Goal: Task Accomplishment & Management: Use online tool/utility

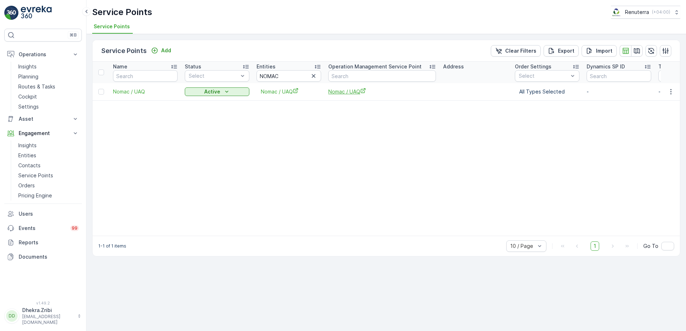
click at [338, 93] on span "Nomac / UAQ" at bounding box center [382, 92] width 108 height 8
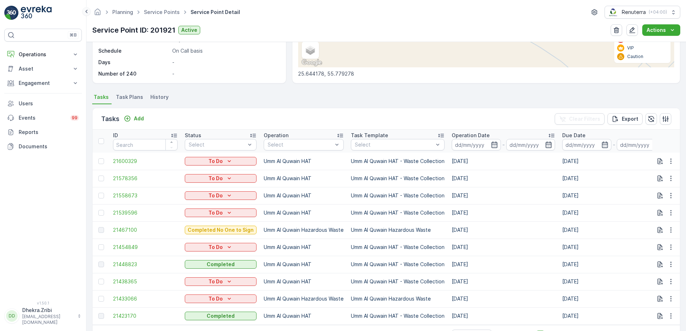
click at [86, 14] on icon at bounding box center [86, 11] width 8 height 9
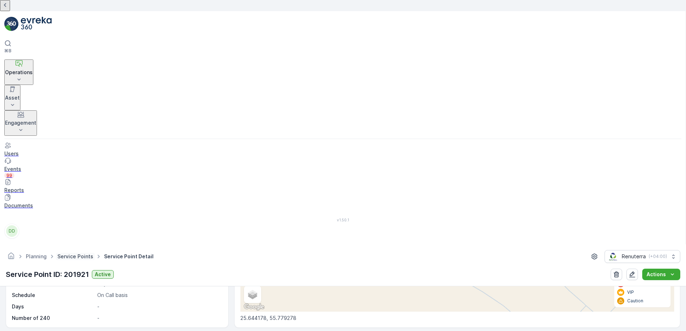
click at [93, 253] on link "Service Points" at bounding box center [75, 256] width 36 height 6
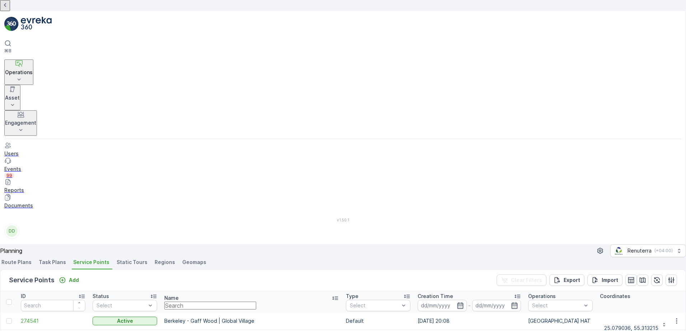
click at [256, 302] on input "text" at bounding box center [210, 306] width 92 height 8
type input "NO"
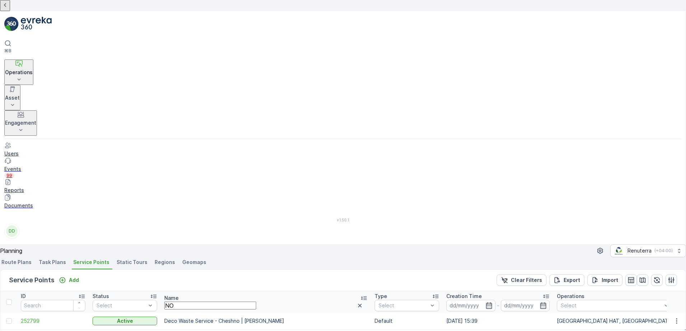
click at [222, 302] on input "NO" at bounding box center [210, 306] width 92 height 8
click at [11, 40] on icon at bounding box center [7, 43] width 7 height 7
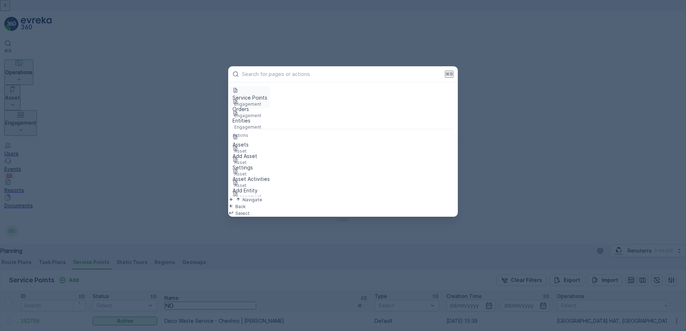
click at [257, 99] on p "Service Points" at bounding box center [249, 97] width 35 height 7
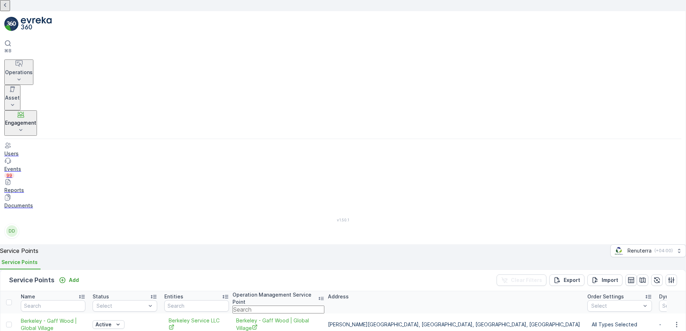
click at [281, 306] on input "text" at bounding box center [278, 310] width 92 height 8
type input "NOM"
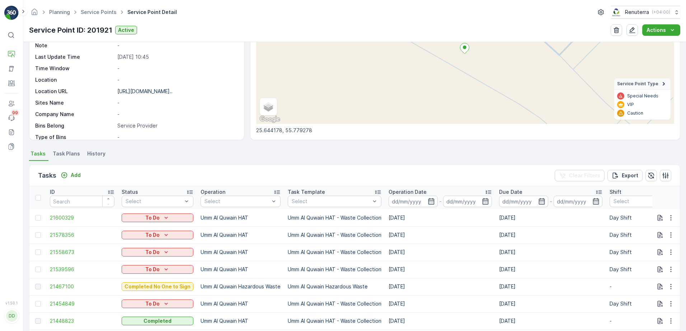
scroll to position [143, 0]
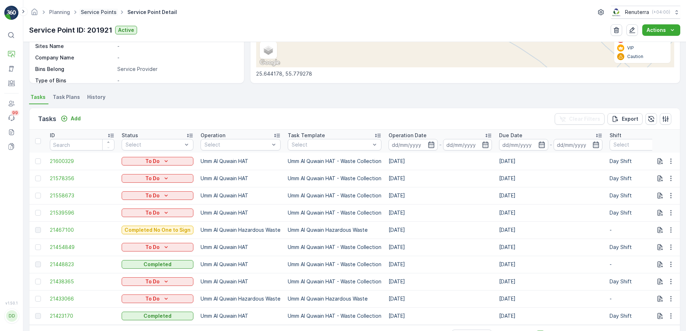
click at [95, 14] on link "Service Points" at bounding box center [99, 12] width 36 height 6
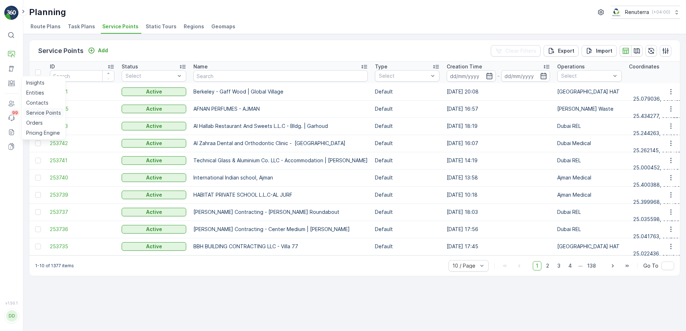
click at [39, 110] on p "Service Points" at bounding box center [43, 112] width 35 height 7
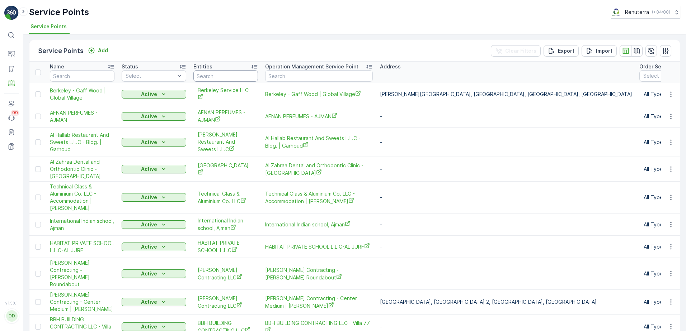
click at [223, 75] on input "text" at bounding box center [225, 75] width 65 height 11
type input "NI"
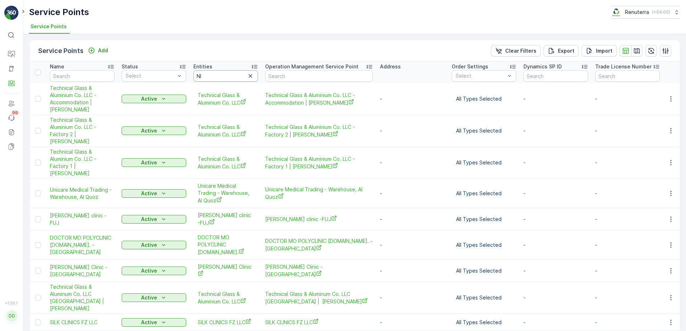
click at [205, 75] on input "NI" at bounding box center [225, 75] width 65 height 11
type input "NOM"
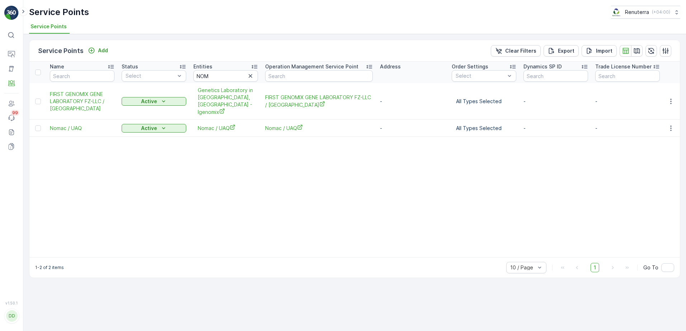
click at [664, 120] on td at bounding box center [669, 128] width 19 height 17
click at [666, 124] on button "button" at bounding box center [670, 128] width 13 height 9
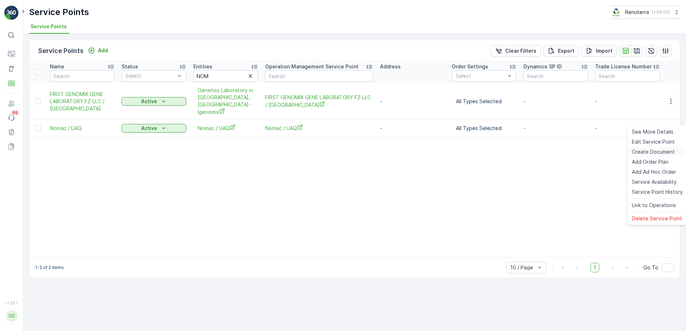
click at [657, 154] on span "Create Document" at bounding box center [652, 151] width 43 height 7
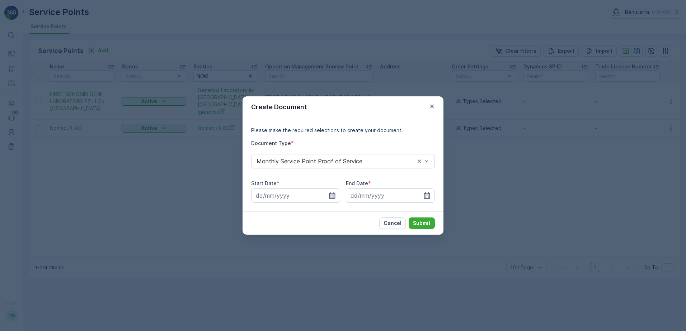
click at [331, 194] on icon "button" at bounding box center [331, 195] width 7 height 7
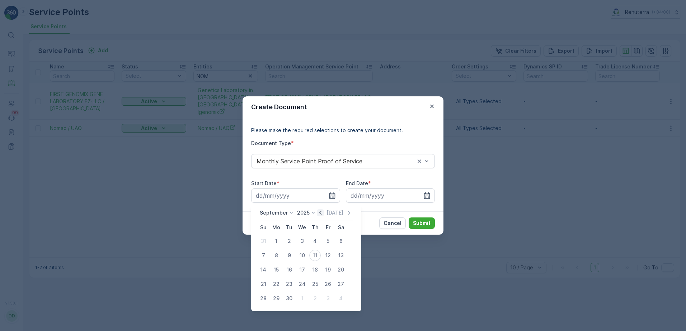
click at [319, 212] on icon "button" at bounding box center [320, 213] width 2 height 4
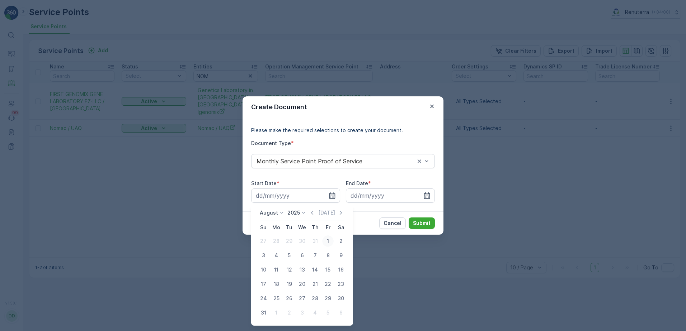
click at [327, 242] on div "1" at bounding box center [327, 241] width 11 height 11
type input "[DATE]"
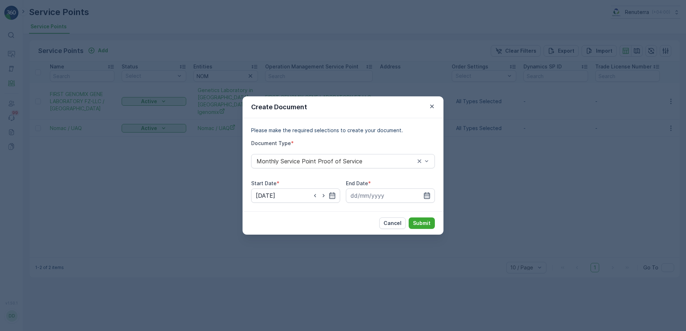
click at [427, 196] on icon "button" at bounding box center [427, 196] width 6 height 6
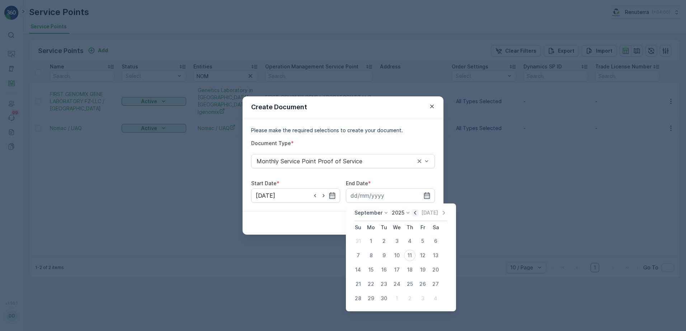
click at [414, 214] on icon "button" at bounding box center [415, 213] width 2 height 4
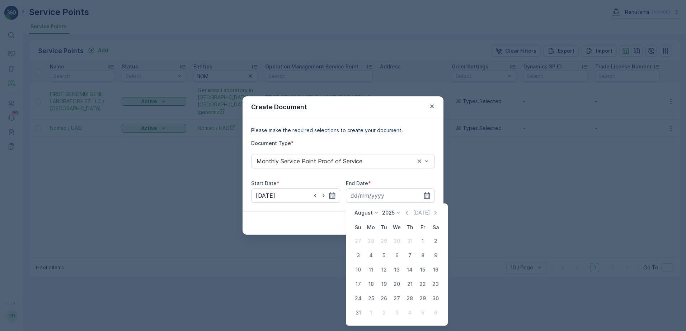
click at [357, 313] on div "31" at bounding box center [357, 312] width 11 height 11
type input "[DATE]"
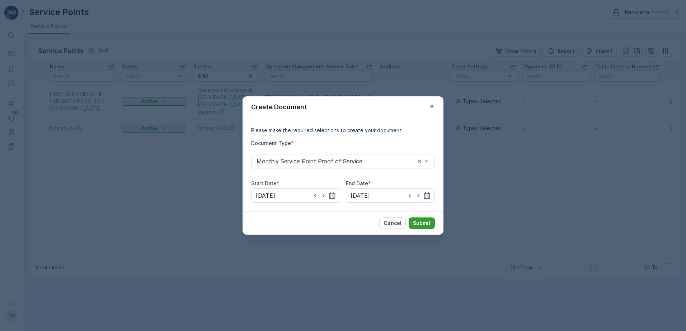
click at [425, 223] on p "Submit" at bounding box center [422, 223] width 18 height 7
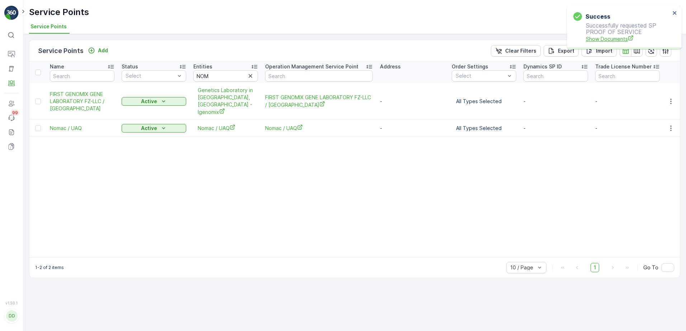
click at [603, 38] on span "Show Documents" at bounding box center [627, 39] width 84 height 8
